Goal: Check status: Check status

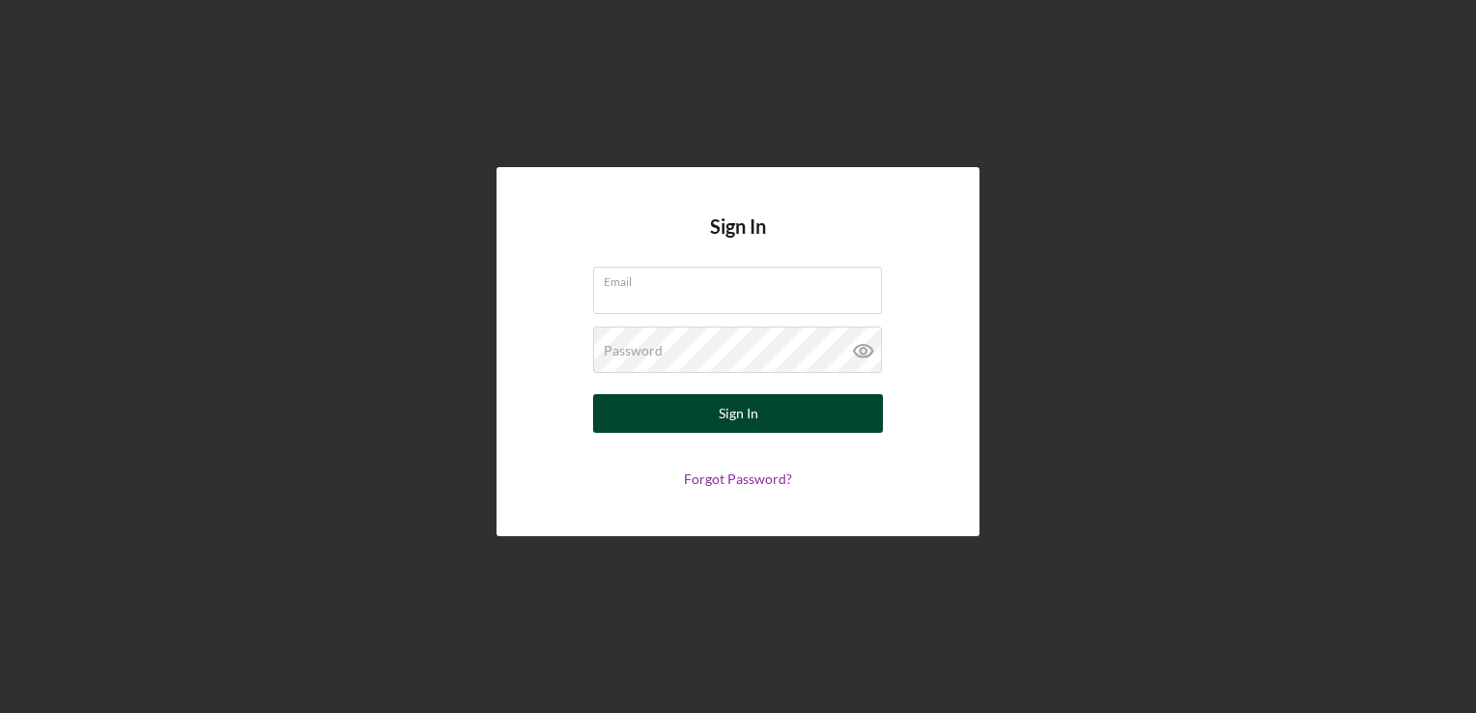
type input "[PERSON_NAME][EMAIL_ADDRESS][PERSON_NAME][DOMAIN_NAME]"
click at [775, 429] on button "Sign In" at bounding box center [738, 413] width 290 height 39
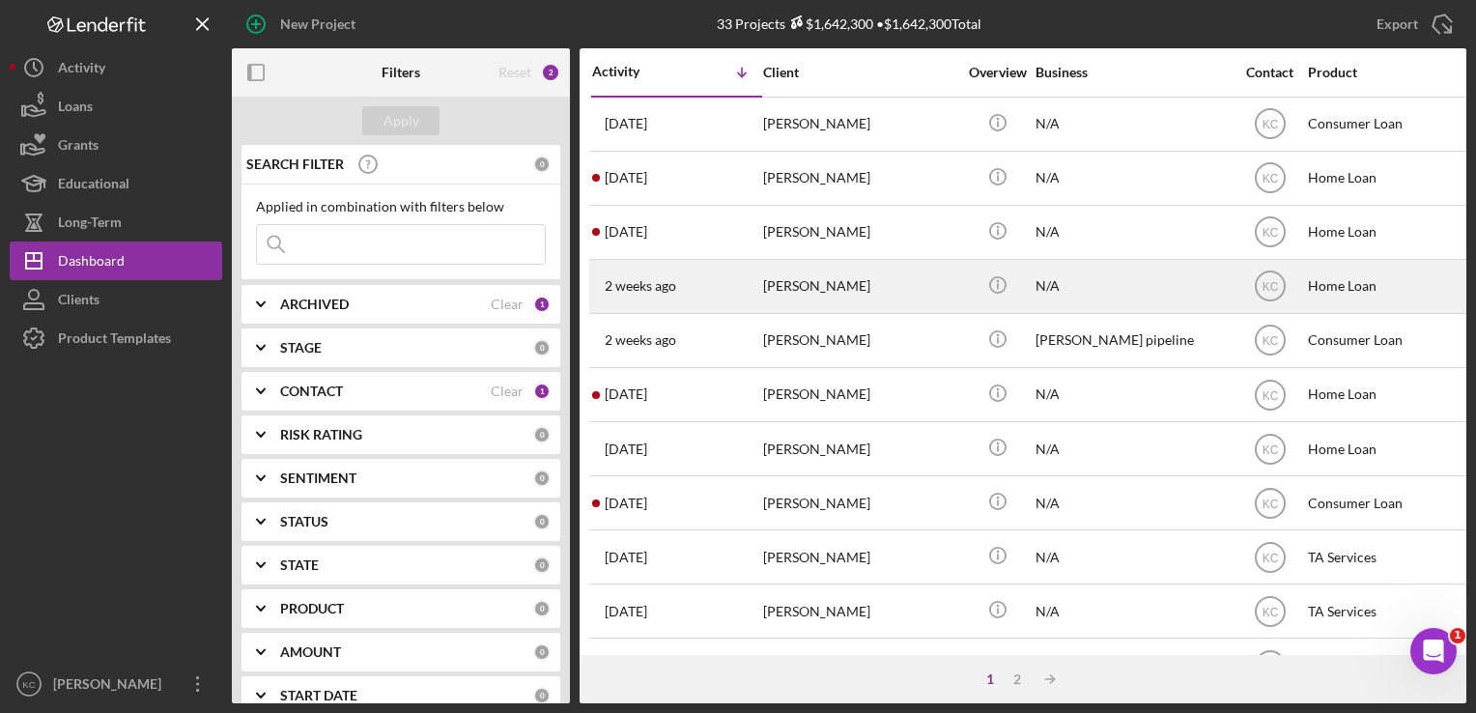
click at [889, 290] on div "[PERSON_NAME]" at bounding box center [859, 286] width 193 height 51
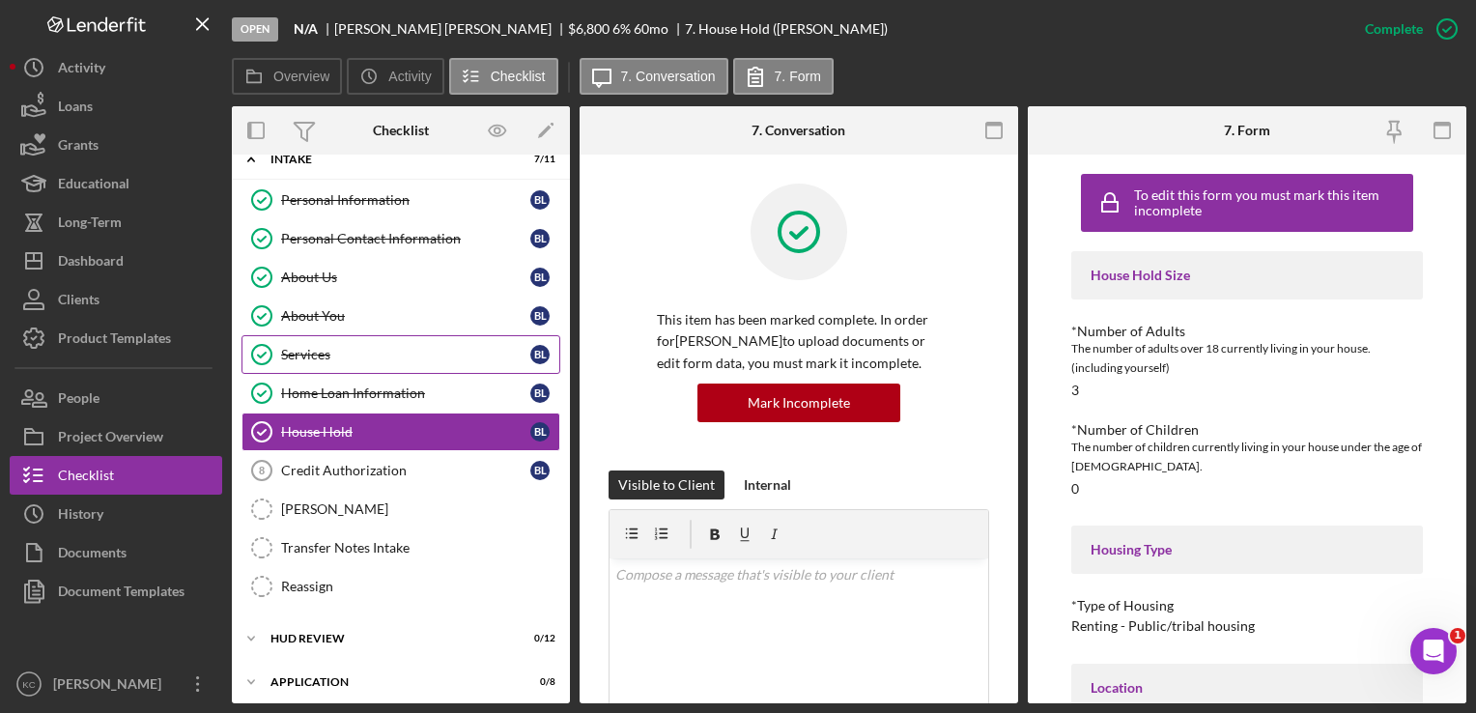
click at [425, 355] on div "Services" at bounding box center [405, 354] width 249 height 15
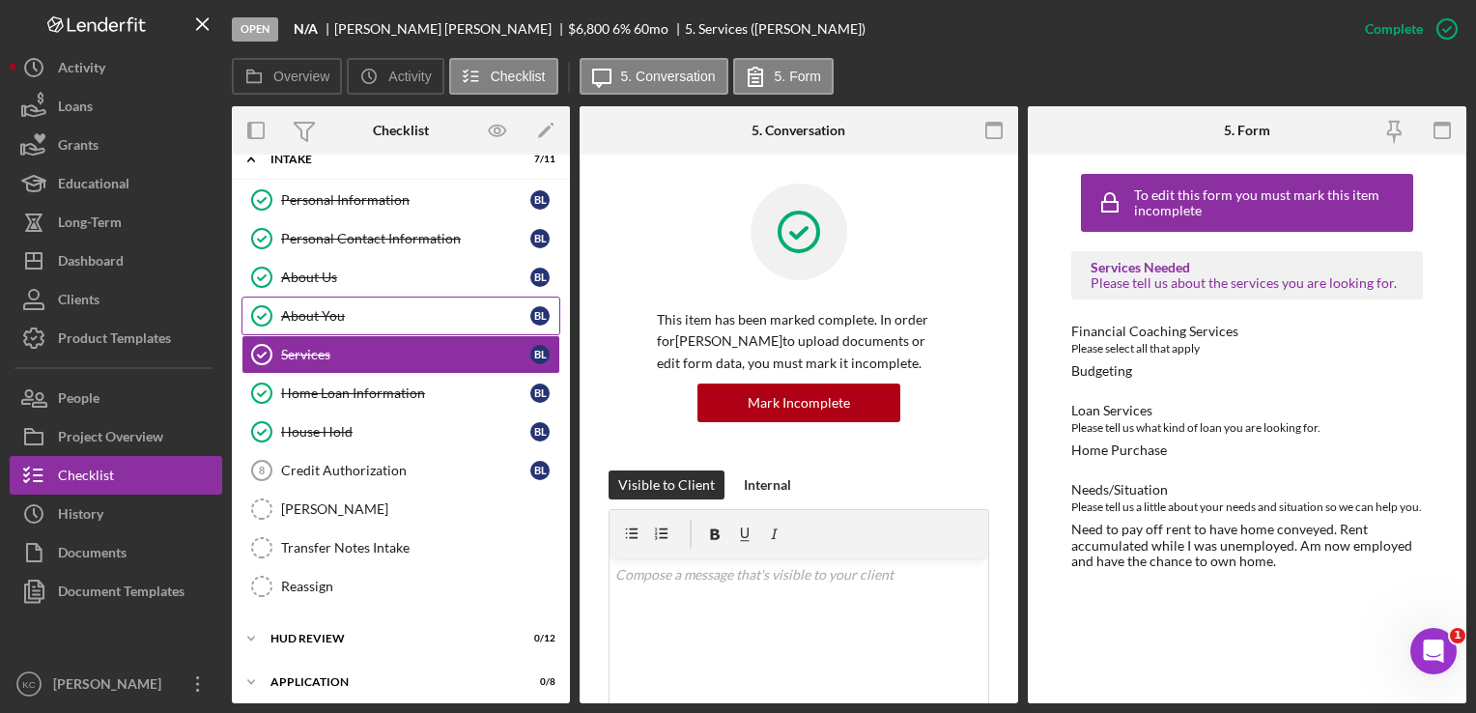
click at [413, 300] on link "About You About You [PERSON_NAME]" at bounding box center [401, 316] width 319 height 39
